Goal: Task Accomplishment & Management: Use online tool/utility

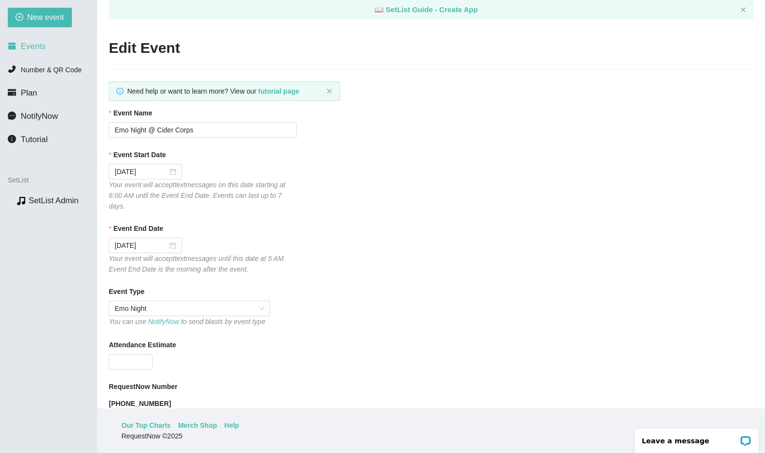
click at [37, 46] on span "Events" at bounding box center [33, 46] width 25 height 9
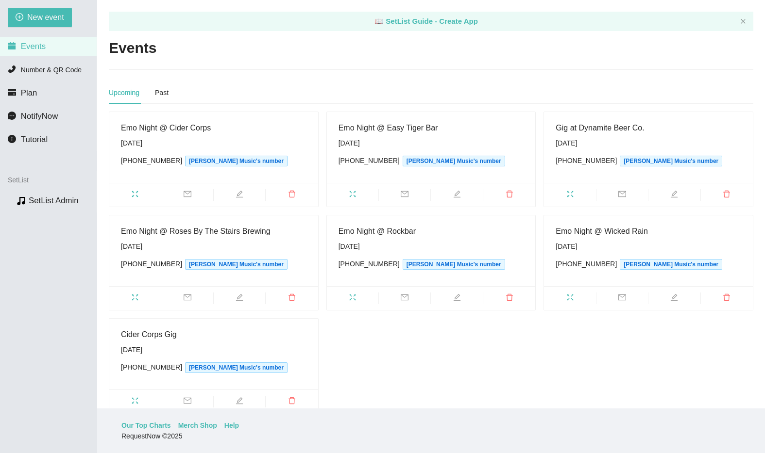
click at [239, 74] on main "📖 SetList Guide - Create App Events Upcoming Past Emo Night @ Cider Corps [DATE…" at bounding box center [431, 204] width 668 height 409
click at [239, 194] on icon "edit" at bounding box center [239, 194] width 8 height 8
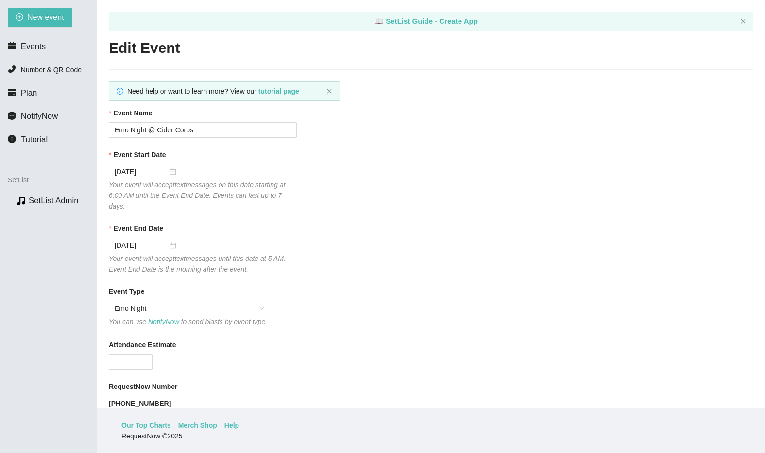
type textarea "[URL][DOMAIN_NAME]"
click at [34, 115] on span "NotifyNow" at bounding box center [39, 116] width 37 height 9
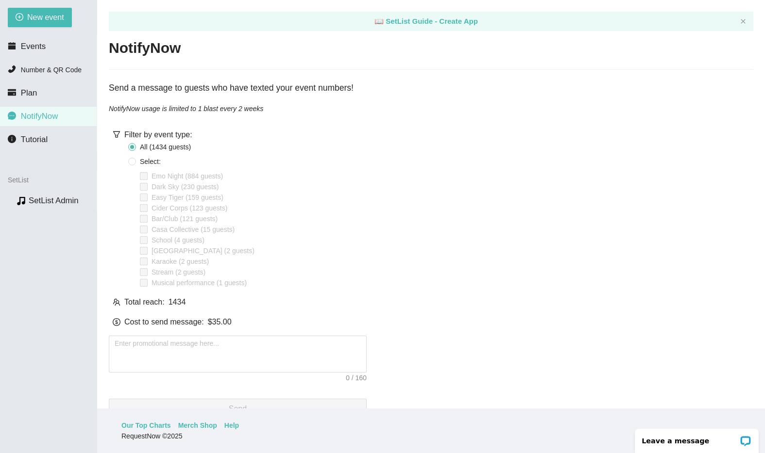
drag, startPoint x: 141, startPoint y: 157, endPoint x: 144, endPoint y: 162, distance: 6.1
click at [141, 157] on span "Select:" at bounding box center [150, 161] width 29 height 11
click at [136, 158] on input "Select:" at bounding box center [132, 162] width 8 height 8
radio input "true"
radio input "false"
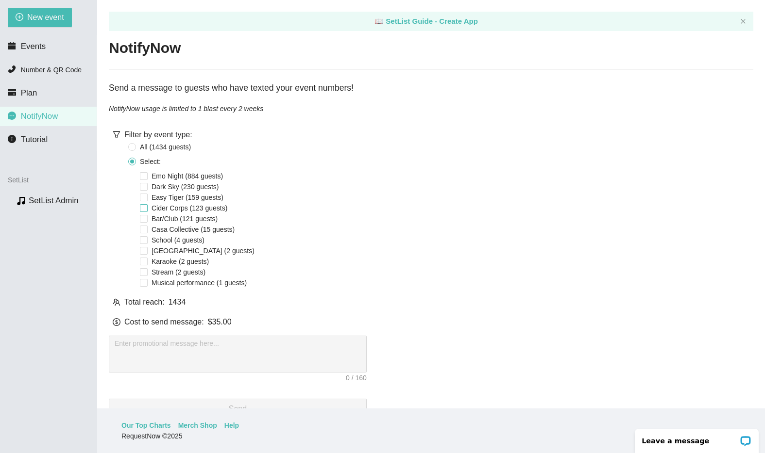
click at [146, 211] on input "Cider Corps (123 guests)" at bounding box center [144, 208] width 8 height 8
checkbox input "true"
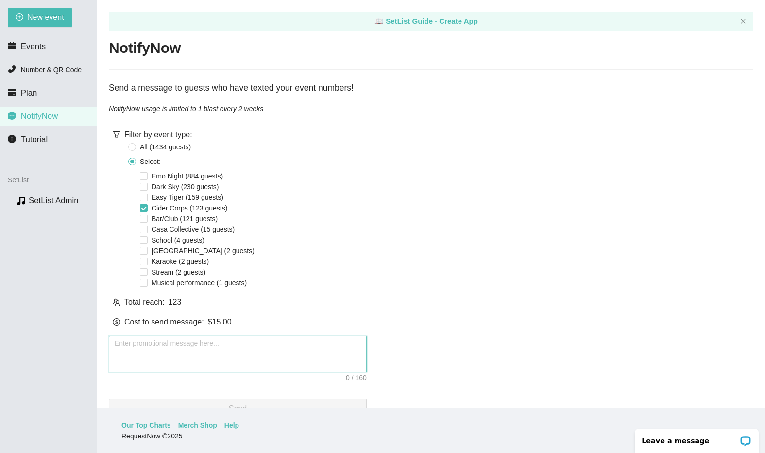
click at [200, 350] on textarea at bounding box center [238, 354] width 258 height 37
click at [145, 172] on input "Emo Night (884 guests)" at bounding box center [144, 176] width 8 height 8
click at [146, 172] on input "Emo Night (884 guests)" at bounding box center [144, 176] width 8 height 8
click at [144, 175] on input "Emo Night (884 guests)" at bounding box center [144, 176] width 8 height 8
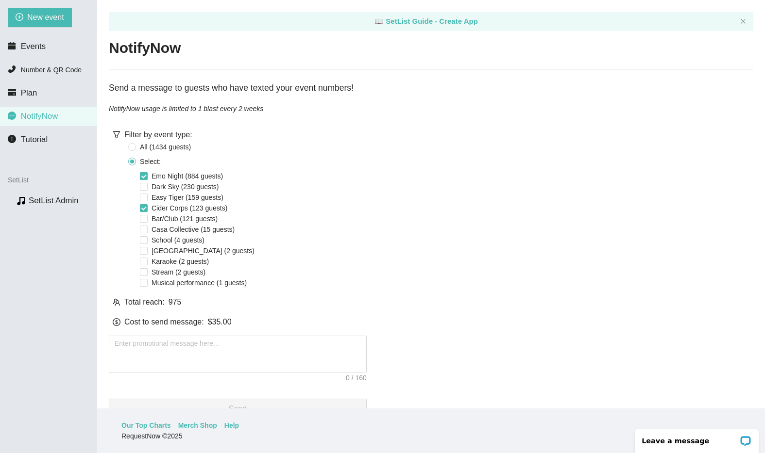
checkbox input "false"
click at [145, 209] on input "Cider Corps (123 guests)" at bounding box center [144, 208] width 8 height 8
checkbox input "false"
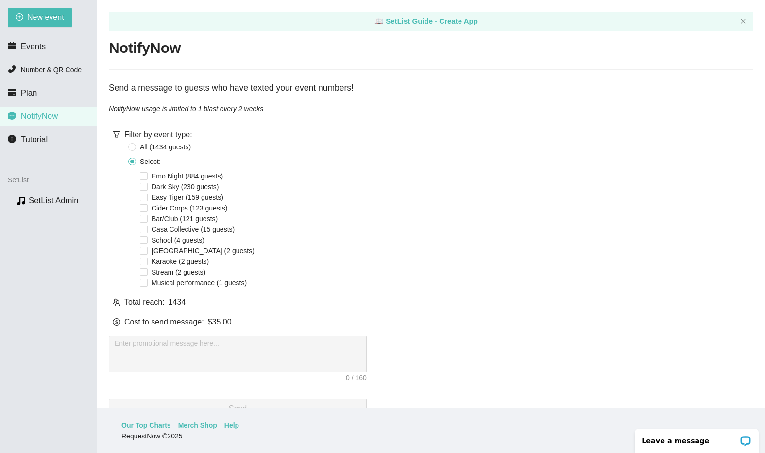
click at [303, 184] on div "All ( 1434 guest s ) Select: Emo Night (884 guests) Dark Sky (230 guests) Easy …" at bounding box center [247, 215] width 238 height 148
